Goal: Task Accomplishment & Management: Use online tool/utility

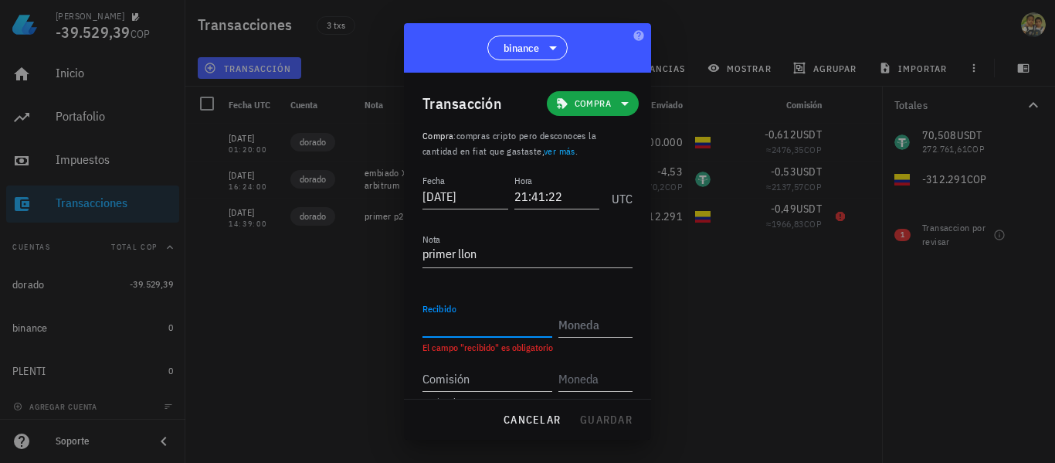
scroll to position [25, 0]
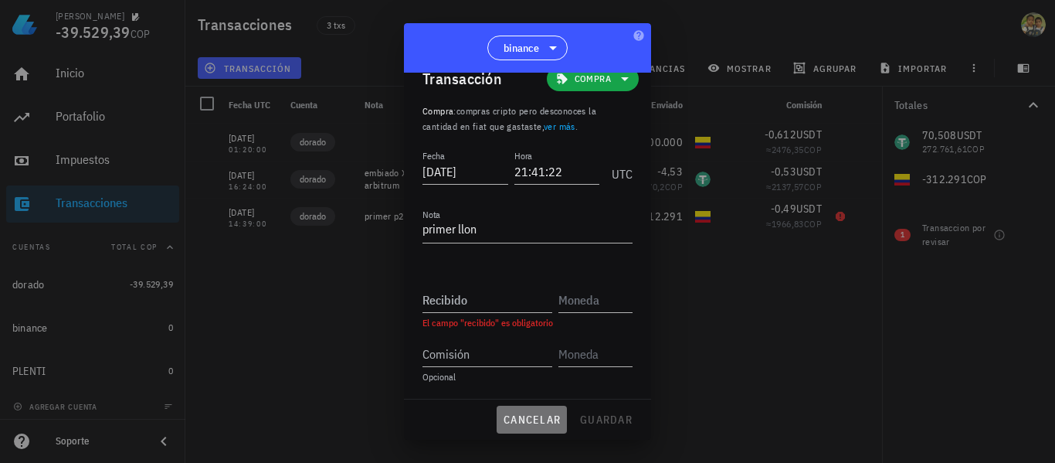
click at [539, 423] on span "cancelar" at bounding box center [532, 419] width 58 height 14
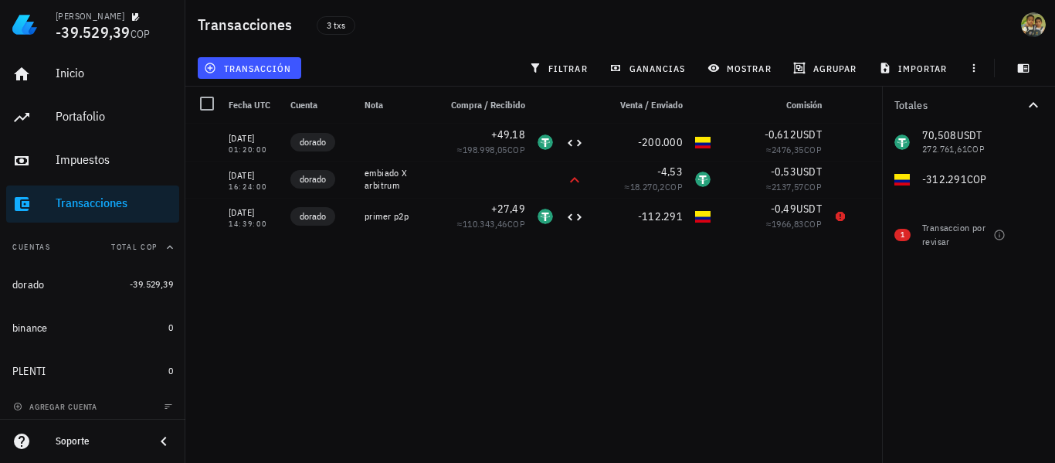
scroll to position [5, 0]
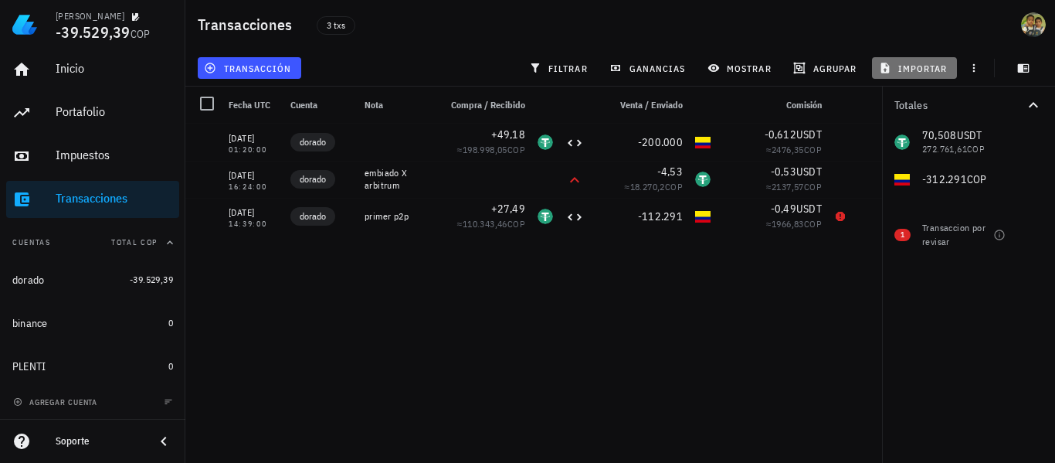
click at [911, 64] on span "importar" at bounding box center [915, 68] width 66 height 12
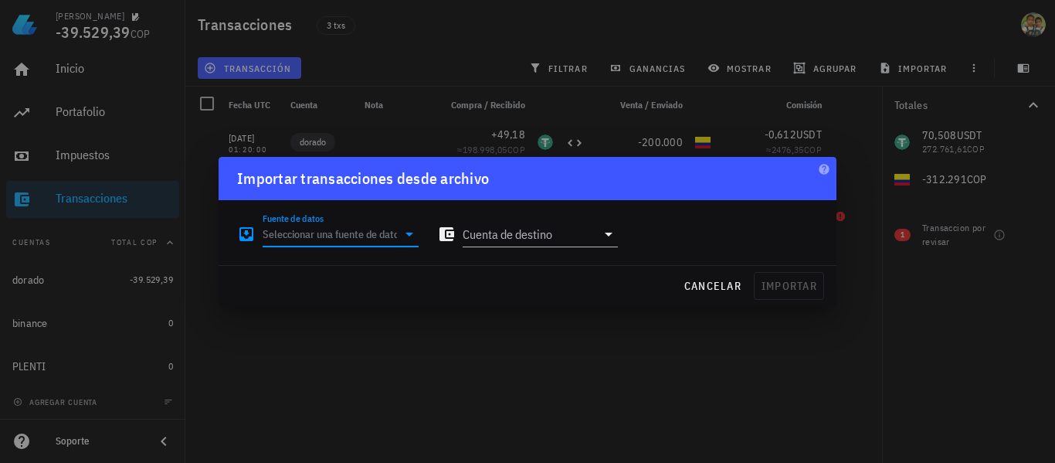
click at [340, 237] on input "Fuente de datos" at bounding box center [330, 234] width 134 height 25
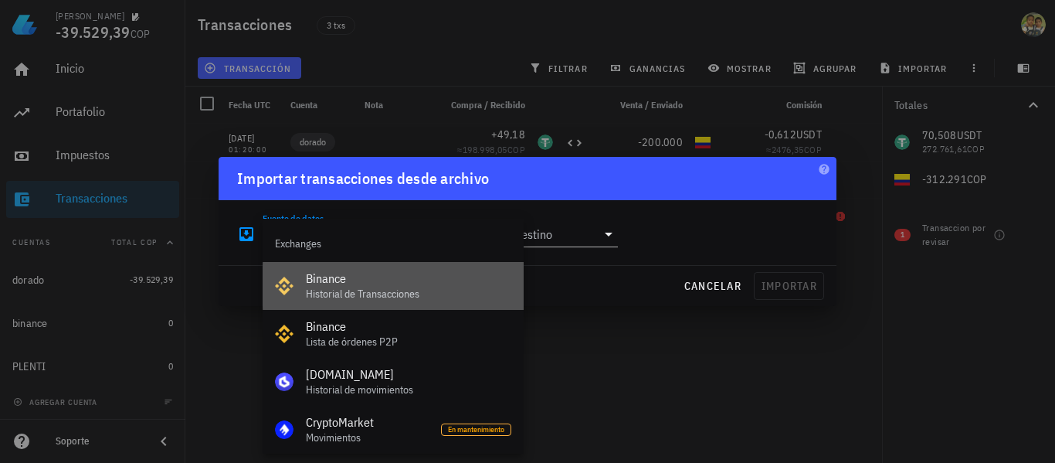
click at [351, 284] on div "Binance" at bounding box center [408, 278] width 205 height 15
type input "Binance"
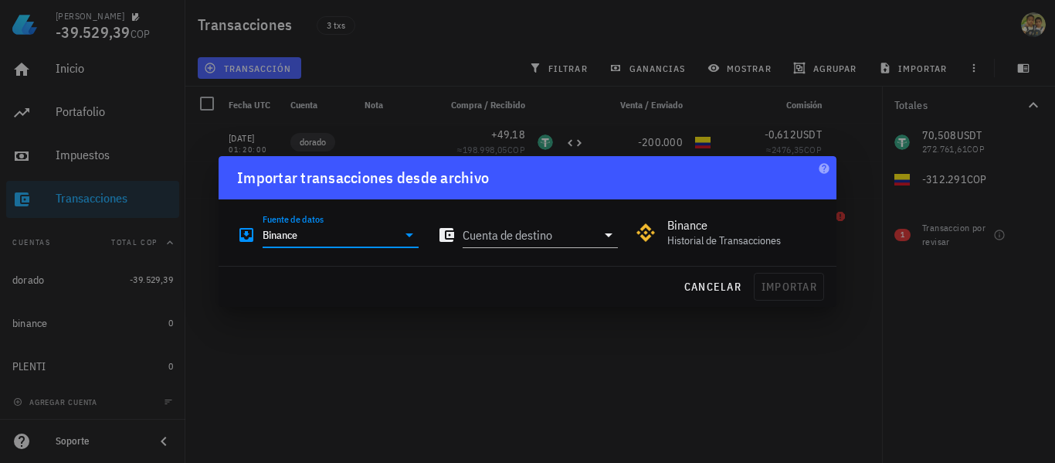
click at [400, 238] on icon at bounding box center [409, 235] width 19 height 19
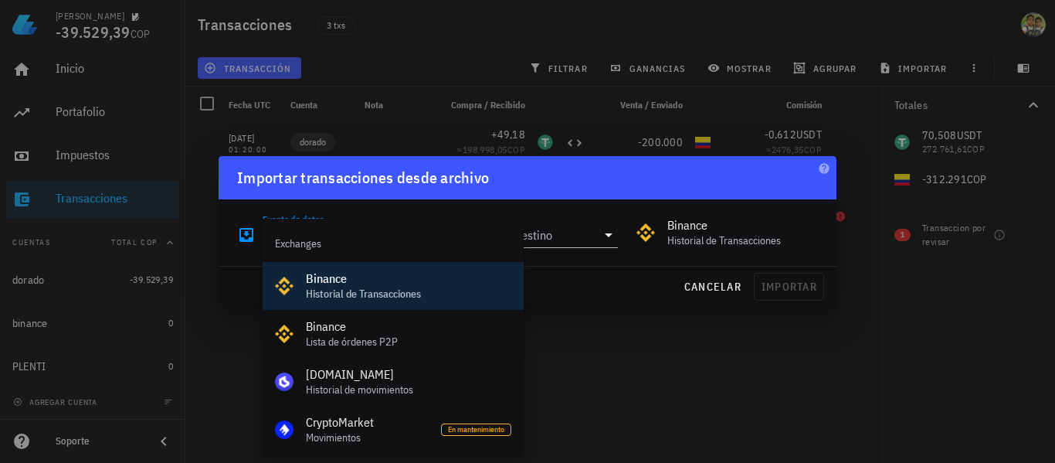
click at [434, 282] on div "Binance" at bounding box center [408, 278] width 205 height 15
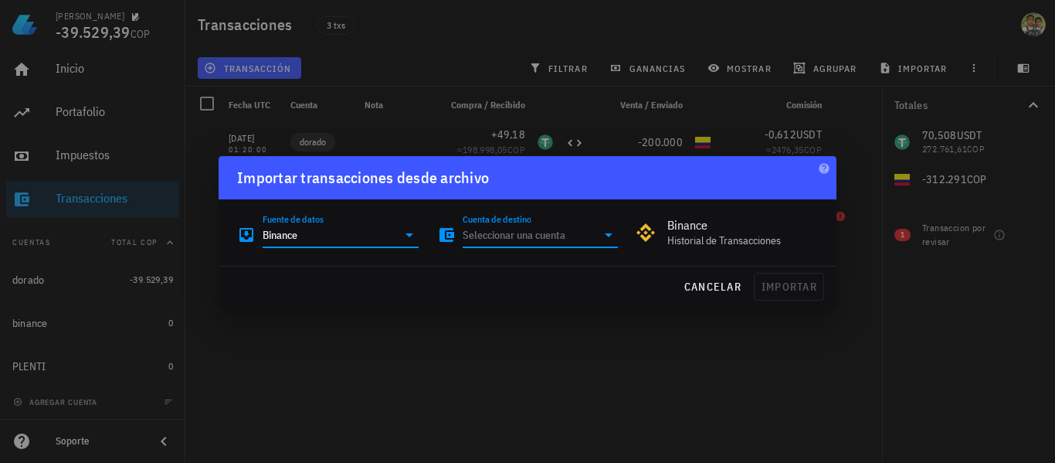
click at [529, 232] on input "Cuenta de destino" at bounding box center [530, 234] width 134 height 25
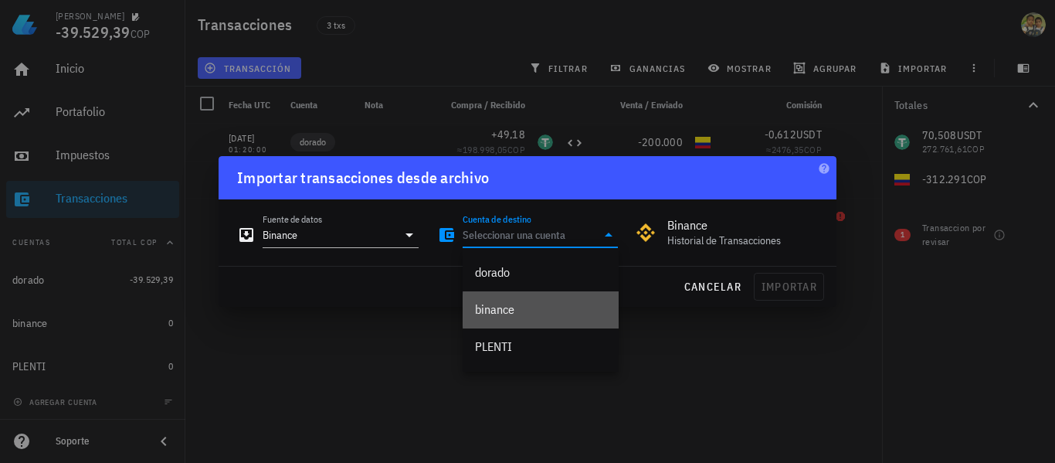
click at [512, 306] on div "binance" at bounding box center [540, 309] width 131 height 15
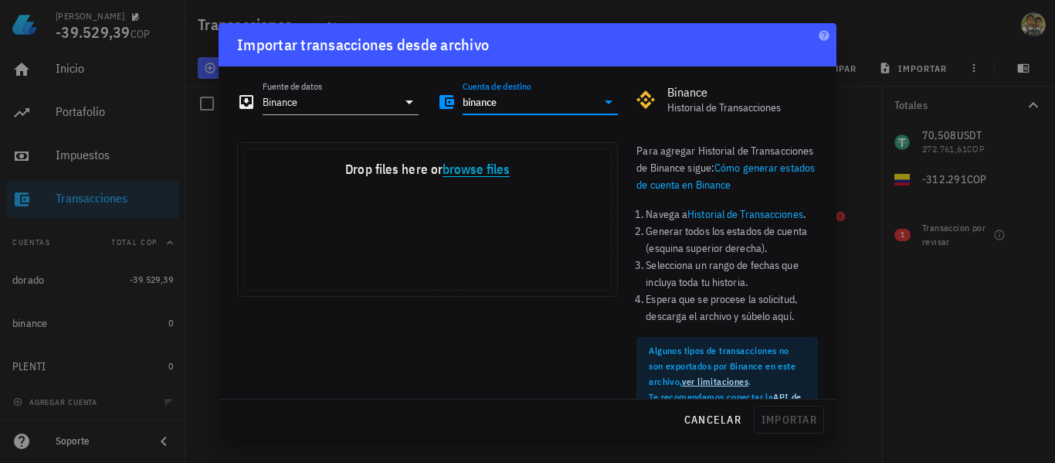
click at [487, 171] on button "browse files" at bounding box center [476, 170] width 67 height 14
click at [474, 169] on button "browse files" at bounding box center [476, 170] width 67 height 14
click at [470, 171] on button "browse files" at bounding box center [476, 170] width 67 height 14
click at [487, 171] on button "browse files" at bounding box center [476, 170] width 67 height 14
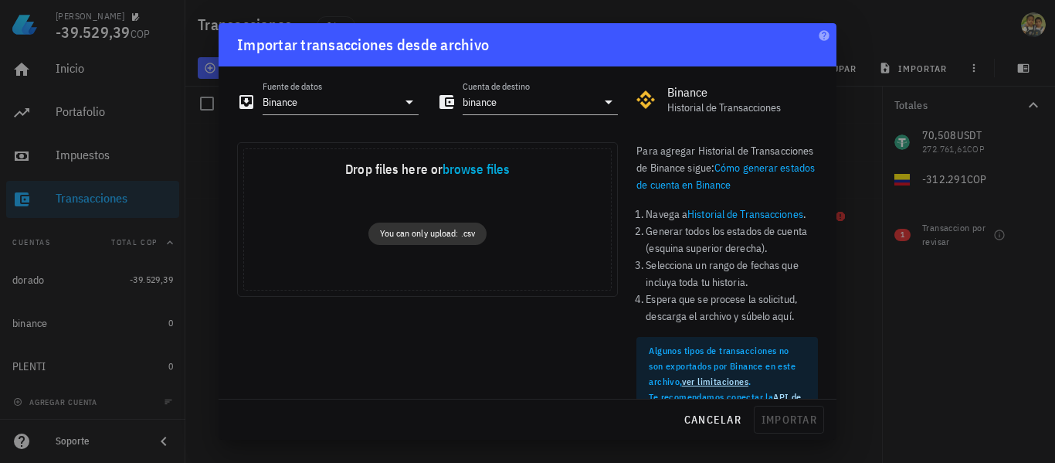
click at [600, 314] on div "Drop your files here Drop files here or browse files Powered by Uppy You can on…" at bounding box center [427, 298] width 399 height 331
click at [466, 167] on button "browse files" at bounding box center [476, 170] width 67 height 14
drag, startPoint x: 459, startPoint y: 231, endPoint x: 375, endPoint y: 239, distance: 84.6
click at [375, 239] on p "You can only upload: .csv" at bounding box center [427, 233] width 118 height 22
click at [490, 173] on button "browse files" at bounding box center [476, 170] width 67 height 14
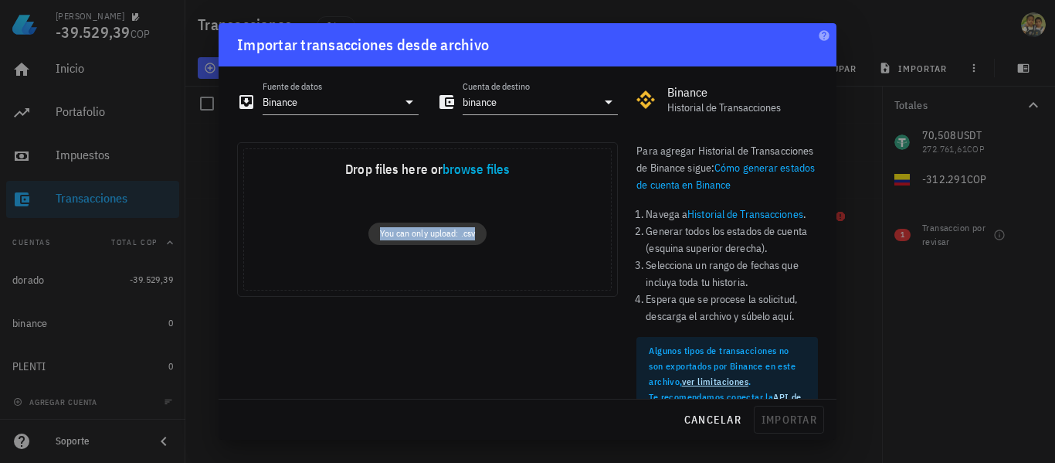
drag, startPoint x: 372, startPoint y: 229, endPoint x: 479, endPoint y: 249, distance: 108.3
click at [479, 249] on div "You can only upload: .csv" at bounding box center [427, 235] width 379 height 27
copy p "You can only upload: .csv"
click at [483, 171] on button "browse files" at bounding box center [476, 170] width 67 height 14
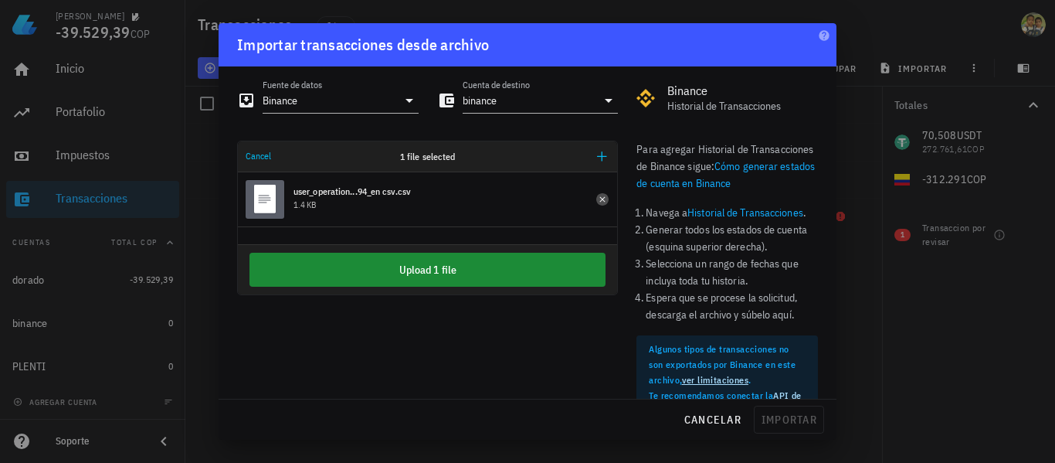
scroll to position [0, 0]
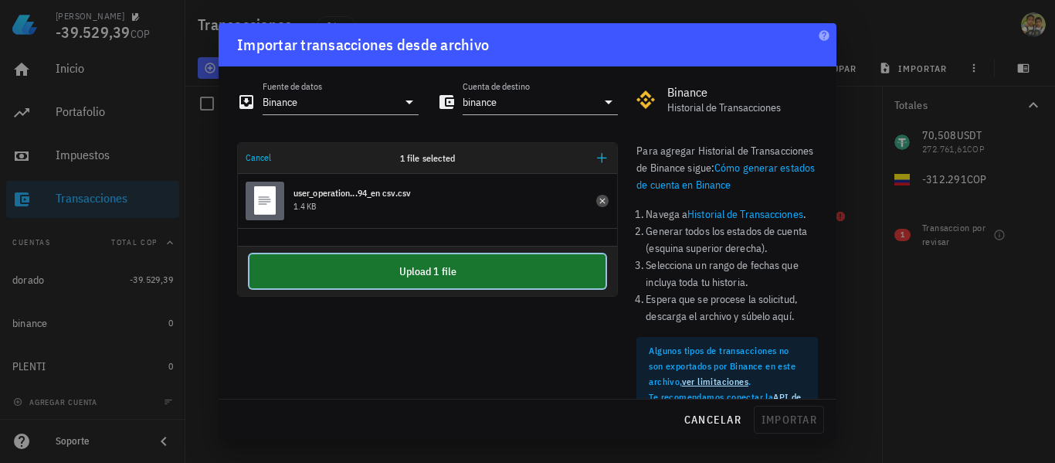
click at [499, 264] on button "Upload 1 file" at bounding box center [428, 271] width 356 height 34
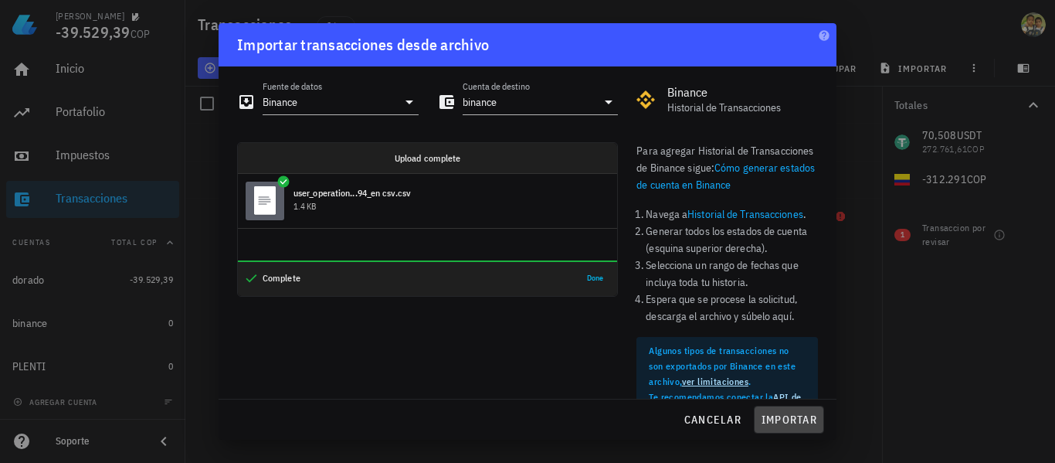
click at [781, 416] on span "importar" at bounding box center [789, 419] width 56 height 14
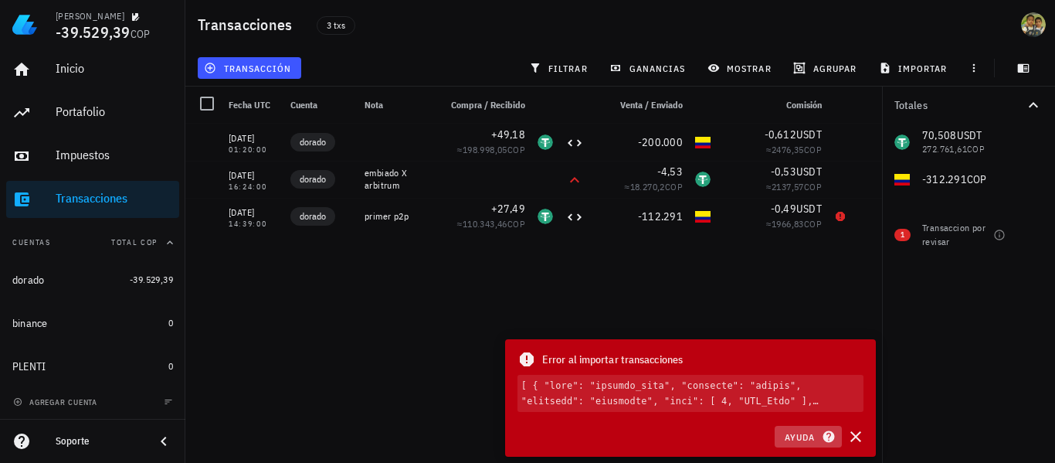
click at [812, 436] on span "Ayuda" at bounding box center [808, 436] width 48 height 14
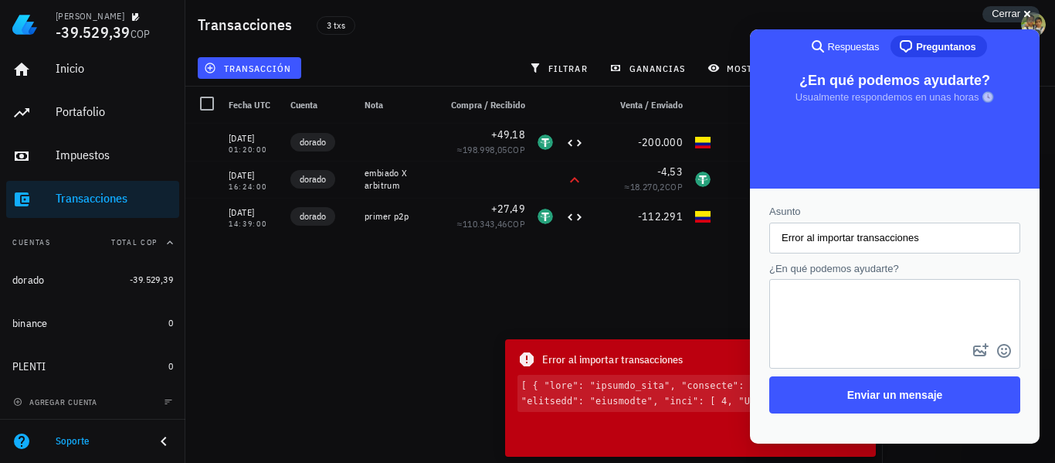
scroll to position [36, 0]
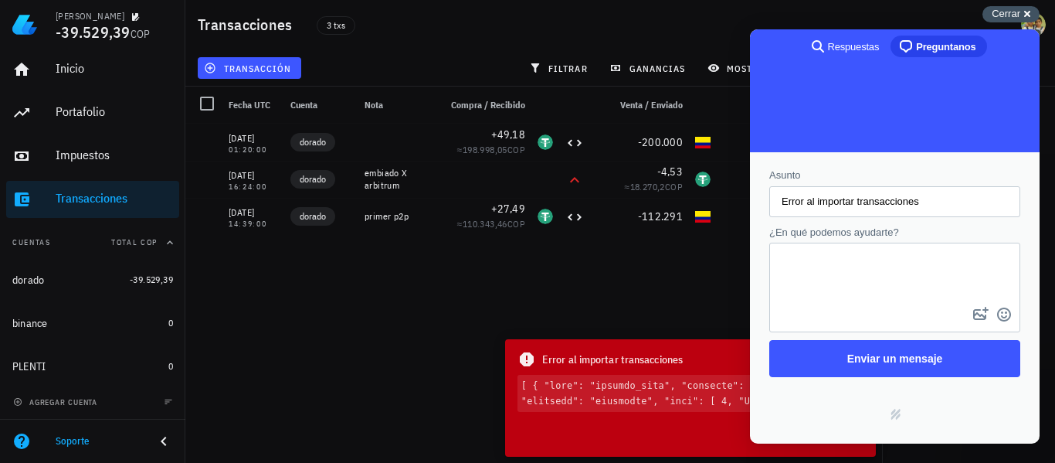
click at [1029, 13] on div "Cerrar cross-small" at bounding box center [1011, 14] width 57 height 16
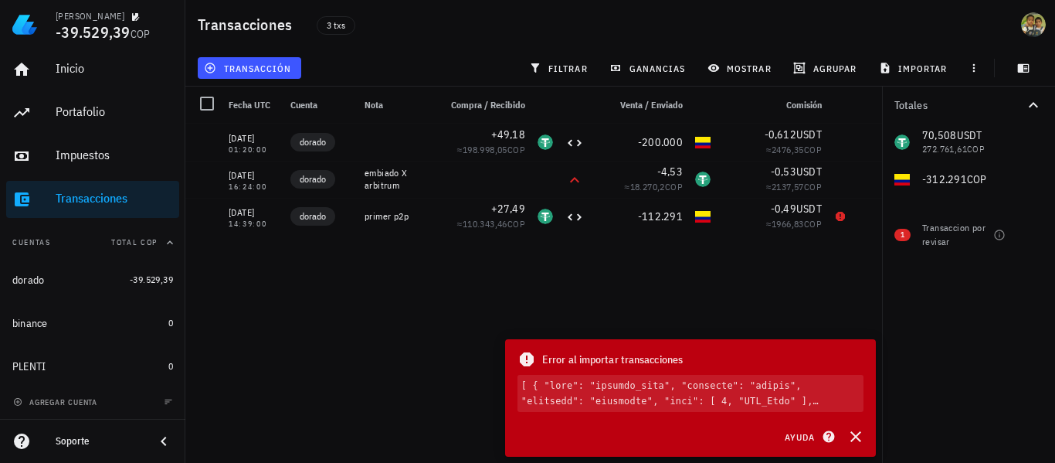
click at [420, 323] on div "[DATE] 01:20:00 dorado +49,18 ≈ 198.998,05 COP -200.000 -0,612 USDT ≈ 2476,35 C…" at bounding box center [539, 287] width 708 height 327
click at [355, 325] on div "[DATE] 01:20:00 dorado +49,18 ≈ 198.998,05 COP -200.000 -0,612 USDT ≈ 2476,35 C…" at bounding box center [539, 287] width 708 height 327
click at [858, 436] on icon "button" at bounding box center [856, 436] width 19 height 19
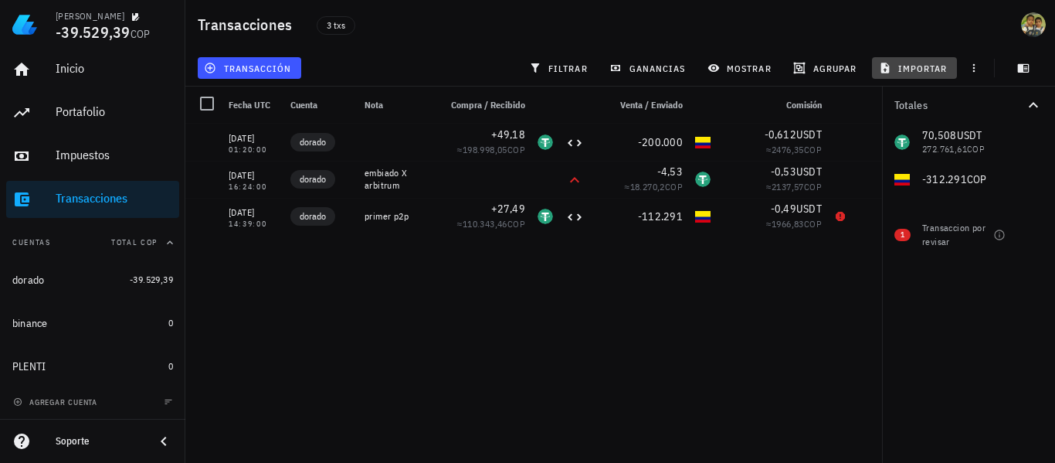
click at [930, 70] on span "importar" at bounding box center [915, 68] width 66 height 12
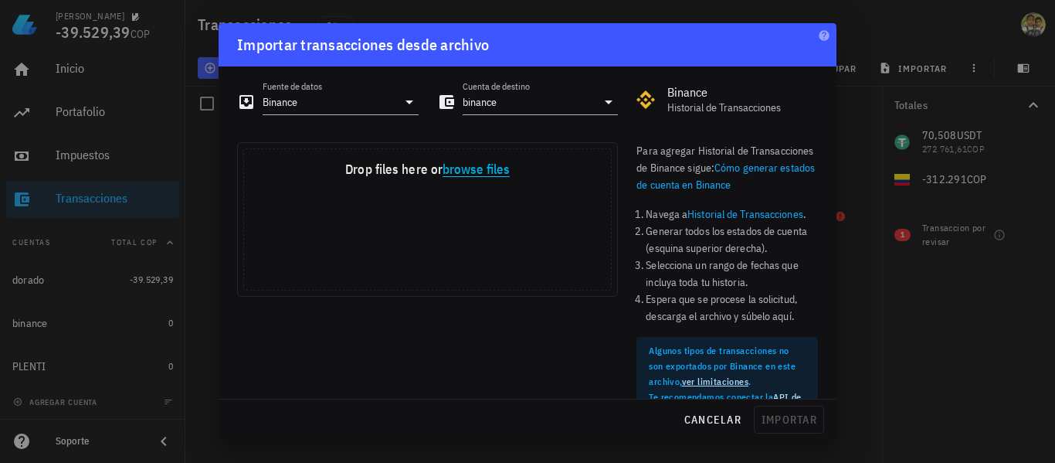
click at [484, 168] on button "browse files" at bounding box center [476, 170] width 67 height 14
click at [508, 105] on input "binance" at bounding box center [530, 102] width 134 height 25
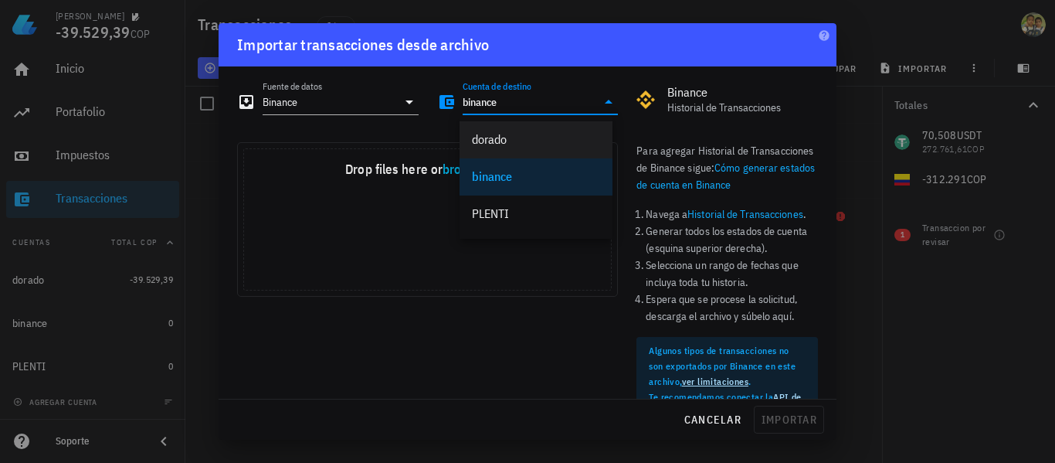
click at [506, 141] on div "dorado" at bounding box center [536, 139] width 128 height 15
type input "dorado"
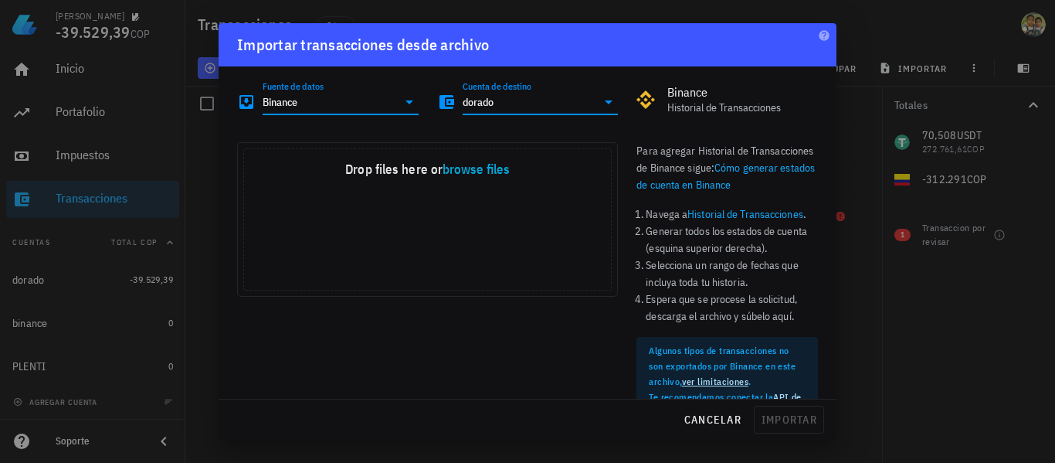
click at [321, 106] on input "Binance" at bounding box center [330, 102] width 134 height 25
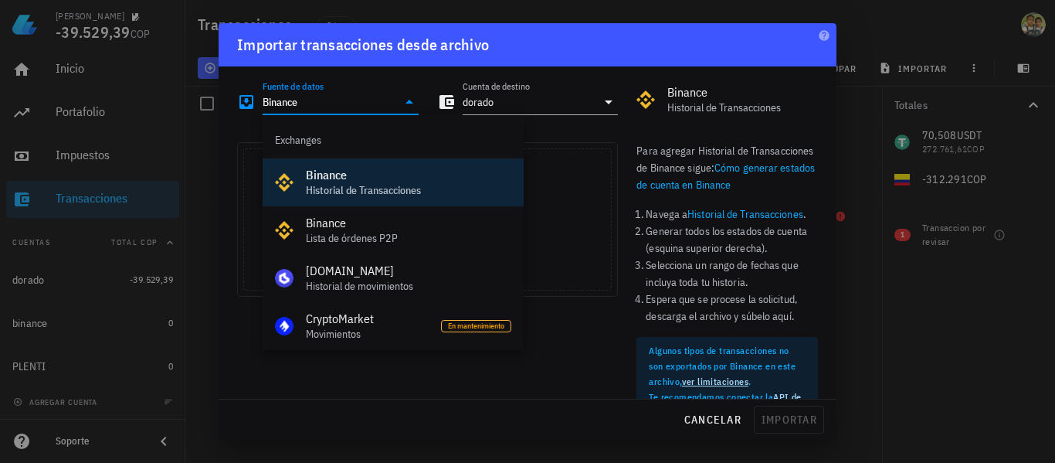
click at [467, 367] on div "Drop your files here Drop files here or browse files Powered by Uppy" at bounding box center [427, 298] width 399 height 331
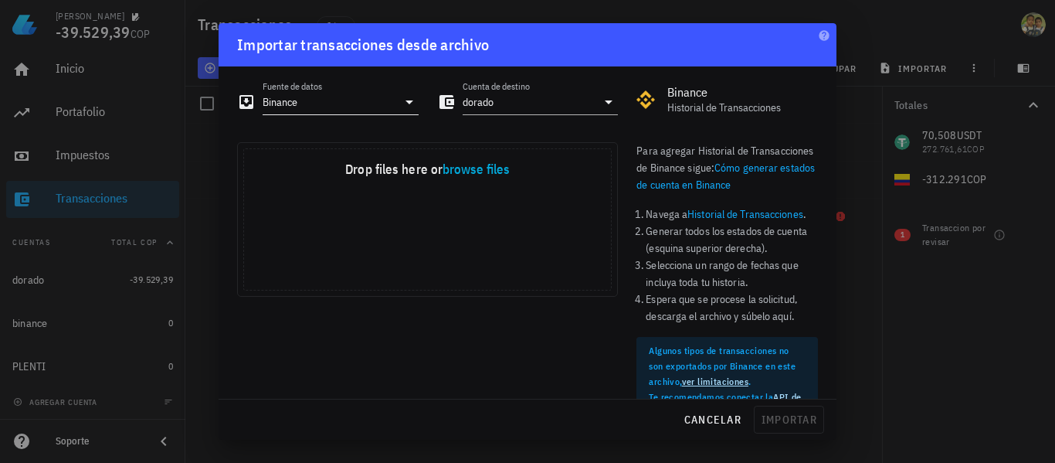
click at [405, 109] on icon at bounding box center [409, 102] width 19 height 19
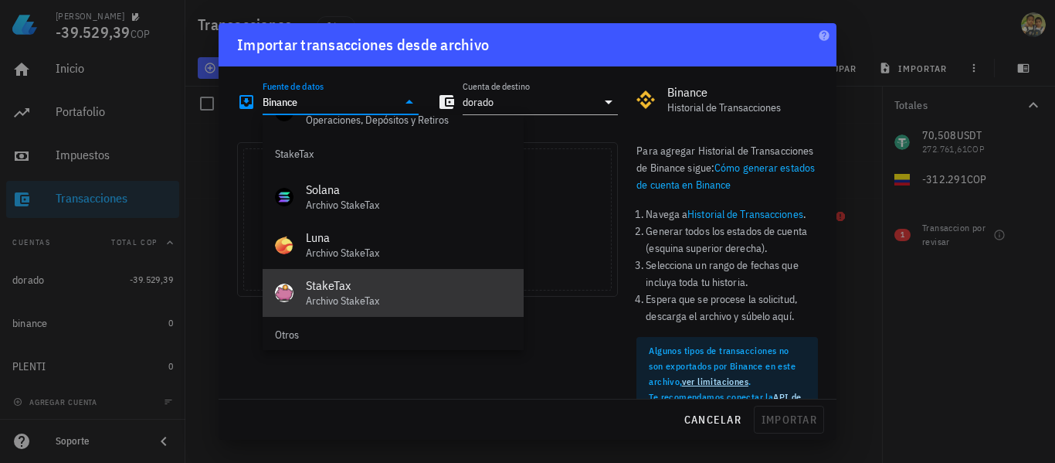
scroll to position [660, 0]
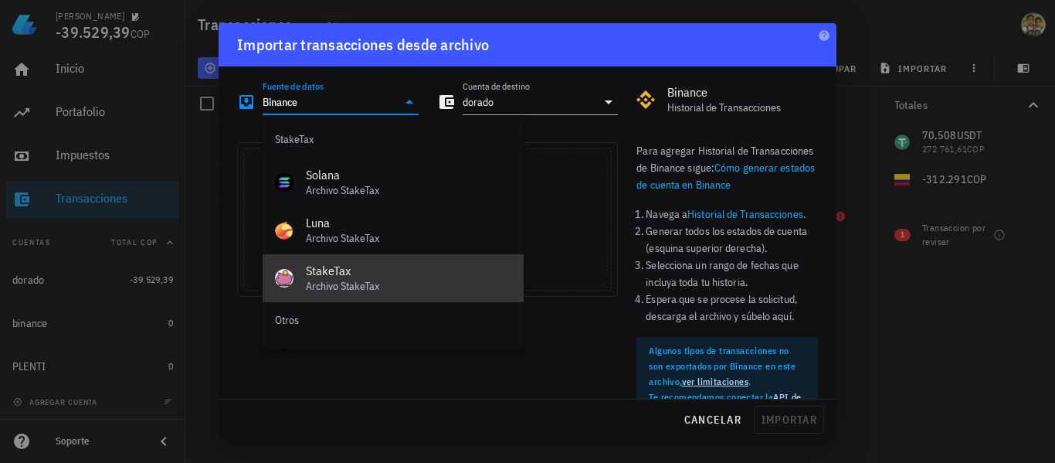
click at [291, 317] on div "Otros" at bounding box center [393, 320] width 261 height 37
click at [290, 321] on div "Otros" at bounding box center [393, 320] width 261 height 37
click at [314, 321] on div "Otros" at bounding box center [393, 320] width 261 height 37
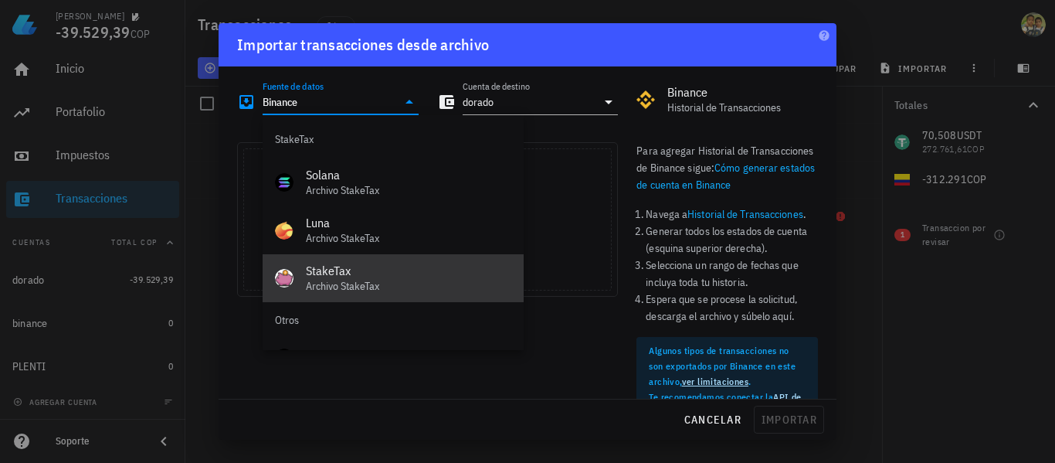
click at [314, 321] on div "Otros" at bounding box center [393, 320] width 261 height 37
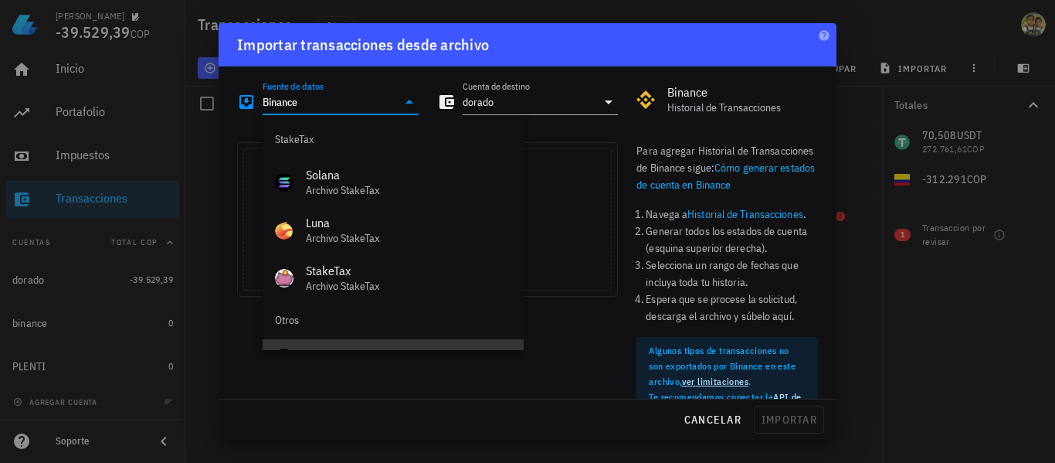
scroll to position [692, 0]
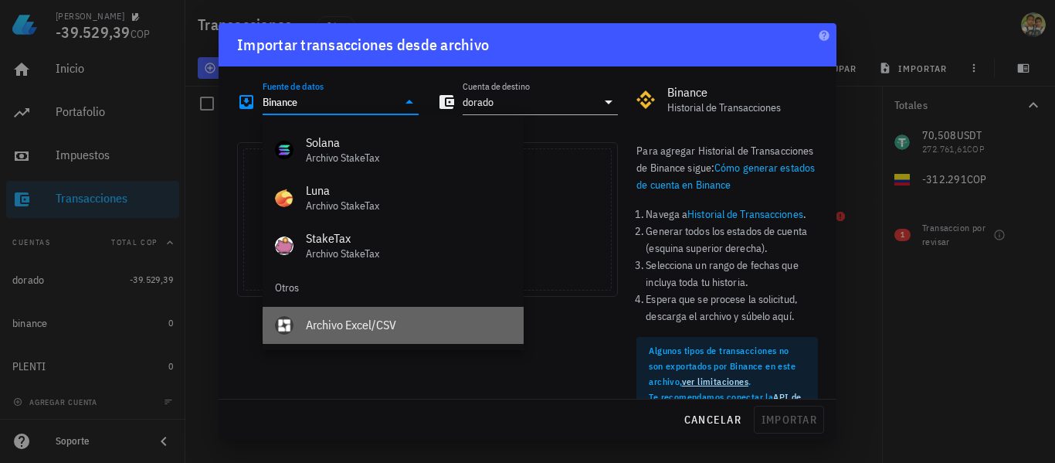
click at [314, 321] on div "Archivo Excel/CSV" at bounding box center [408, 324] width 205 height 15
type input "Archivo Excel/CSV"
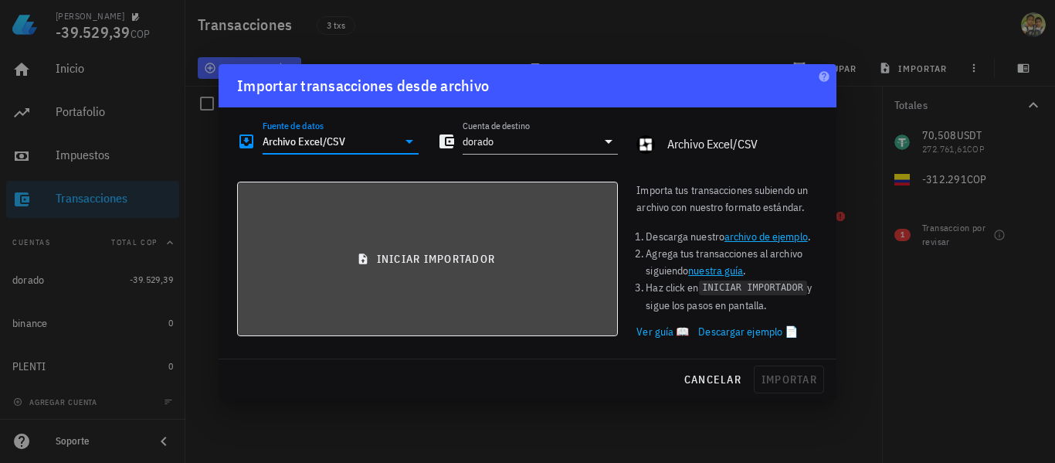
click at [439, 274] on button "iniciar importador" at bounding box center [427, 259] width 381 height 154
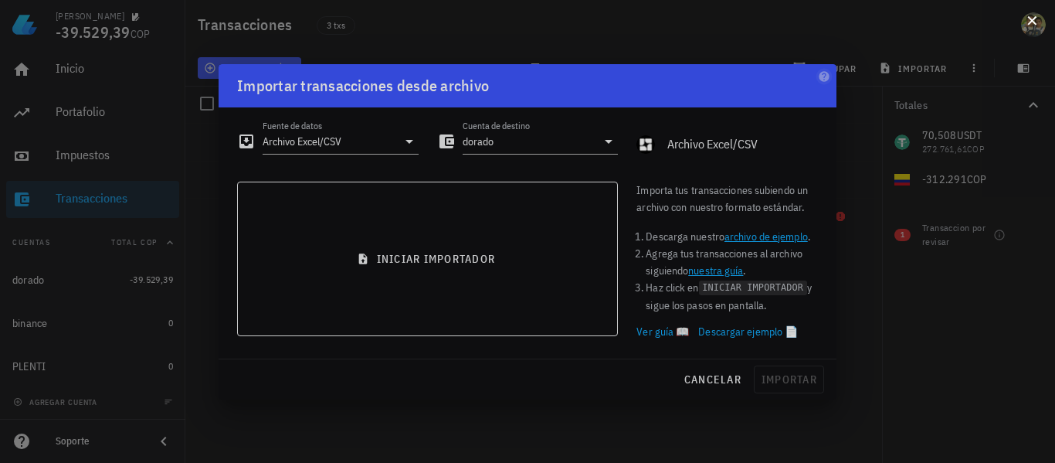
click at [1031, 16] on button at bounding box center [1031, 19] width 15 height 15
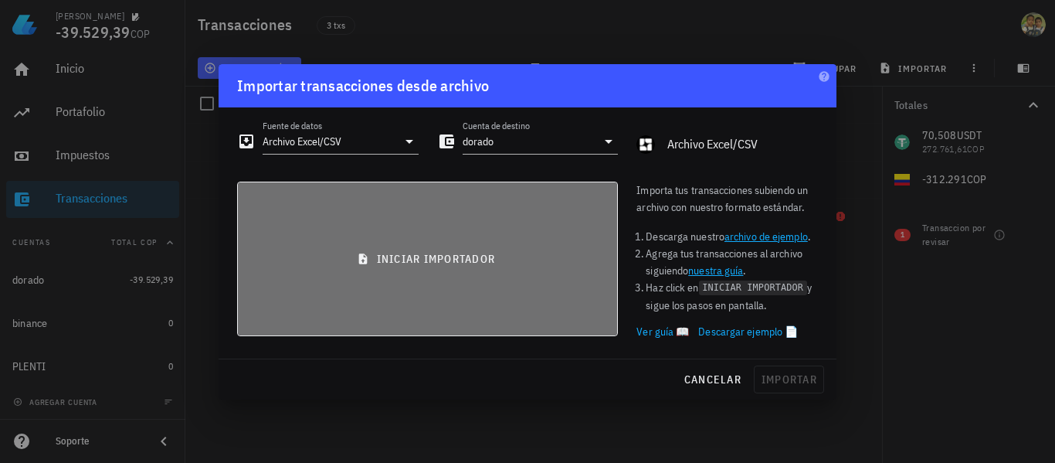
click at [464, 279] on button "iniciar importador" at bounding box center [427, 259] width 381 height 154
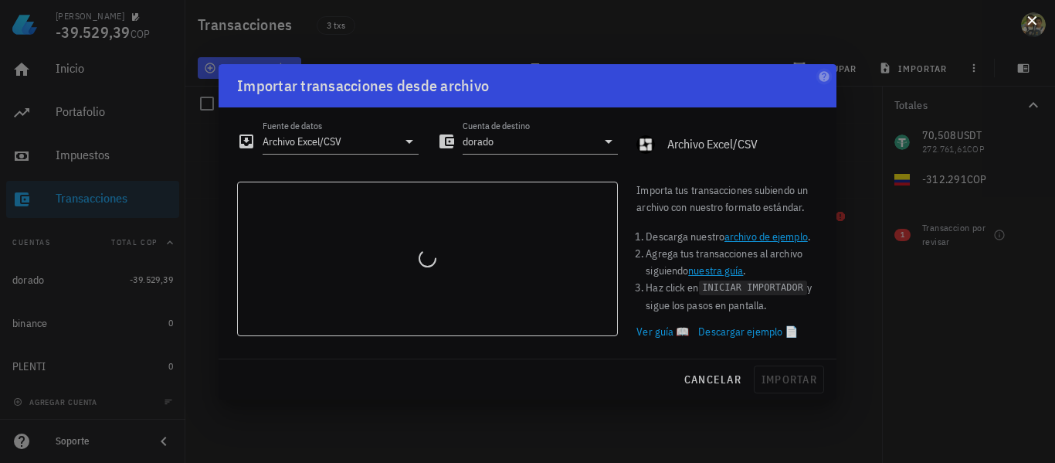
click at [1027, 27] on button at bounding box center [1031, 19] width 15 height 15
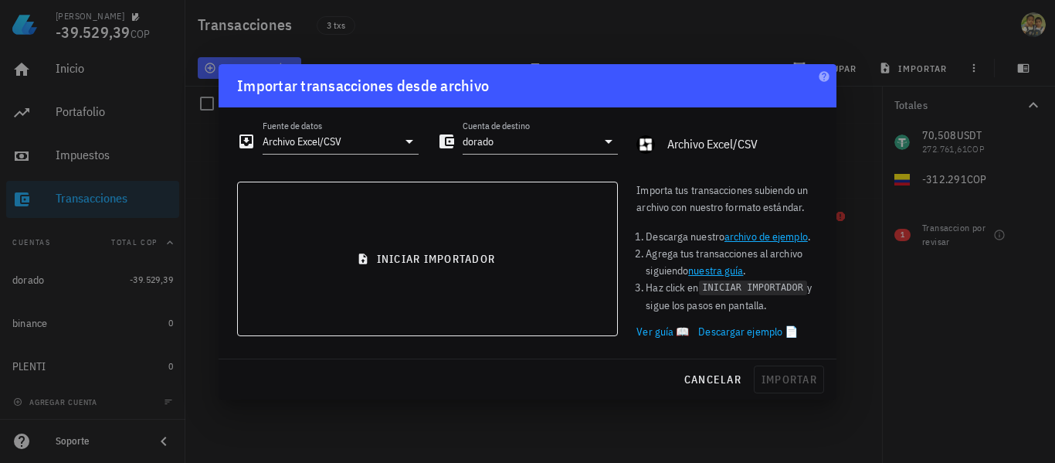
click at [727, 149] on div "Archivo Excel/CSV" at bounding box center [742, 144] width 151 height 15
click at [688, 144] on div "Archivo Excel/CSV" at bounding box center [742, 144] width 151 height 15
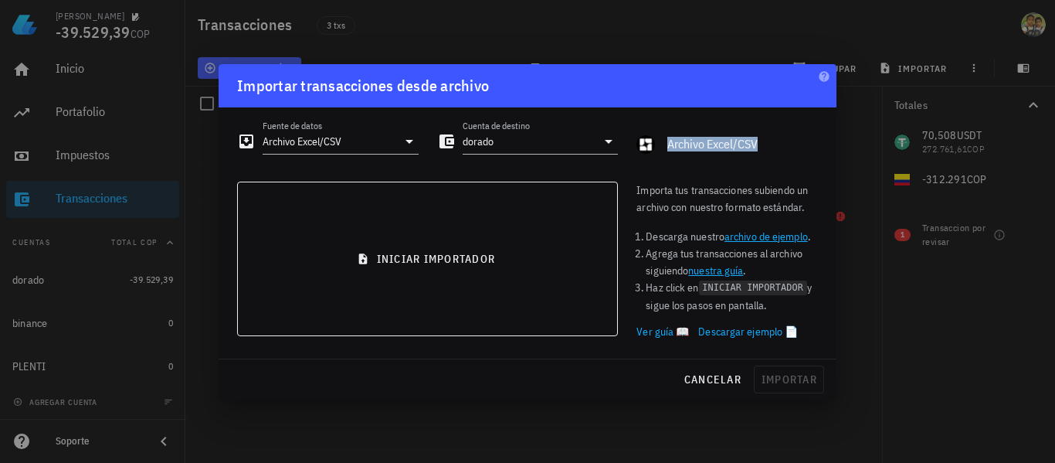
click at [688, 144] on div "Archivo Excel/CSV" at bounding box center [742, 144] width 151 height 15
click at [602, 370] on div "cancelar importar" at bounding box center [528, 379] width 618 height 40
click at [710, 379] on span "cancelar" at bounding box center [713, 379] width 58 height 14
